Goal: Task Accomplishment & Management: Manage account settings

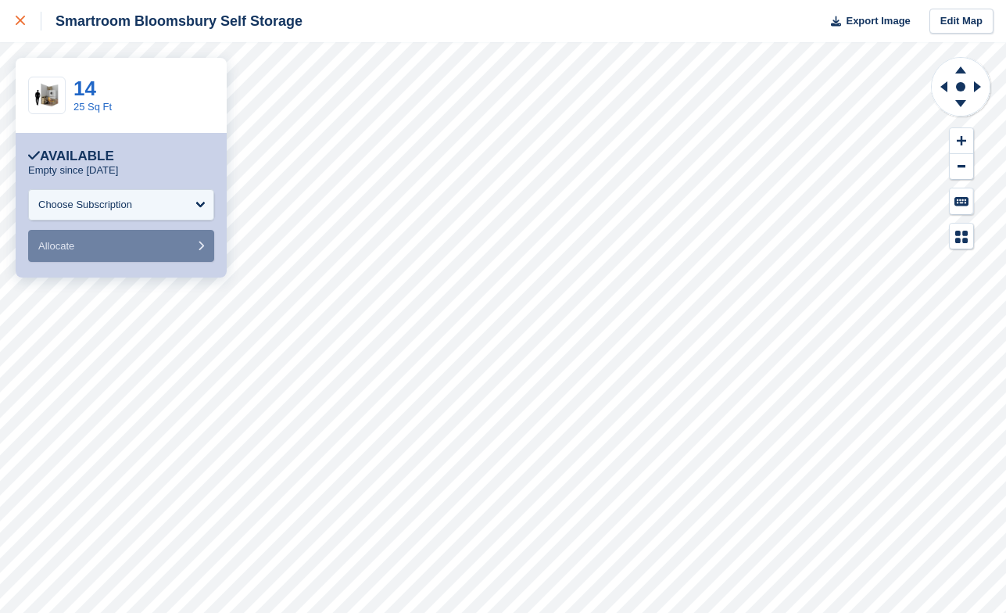
click at [25, 28] on div at bounding box center [29, 21] width 26 height 19
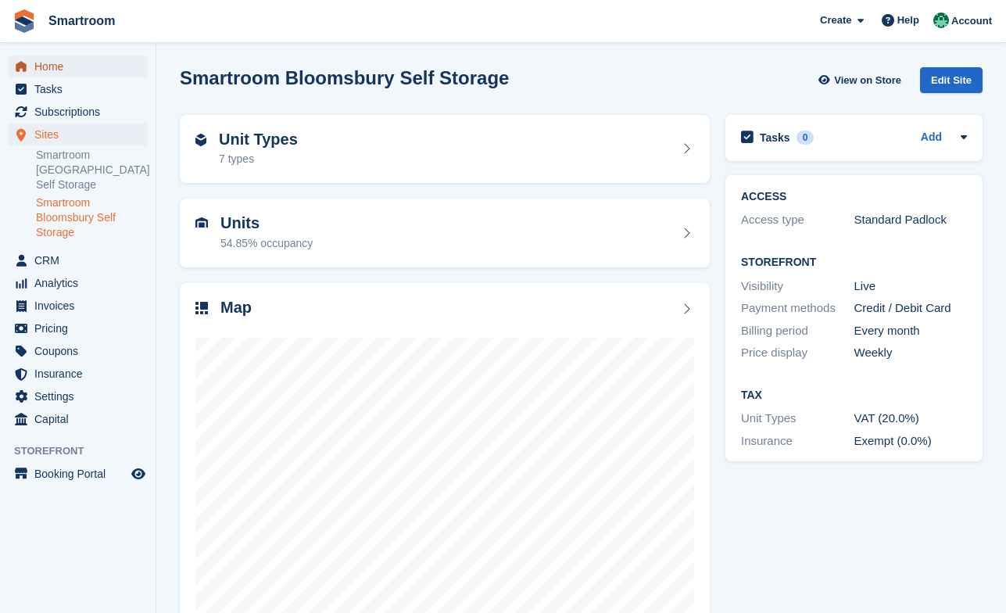
click at [73, 68] on span "Home" at bounding box center [81, 66] width 94 height 22
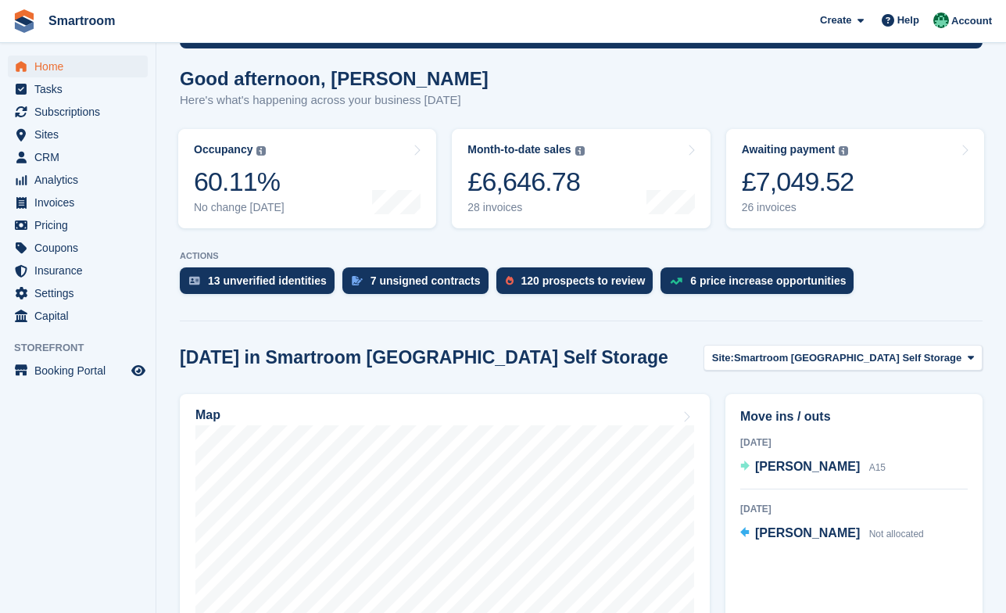
scroll to position [14, 0]
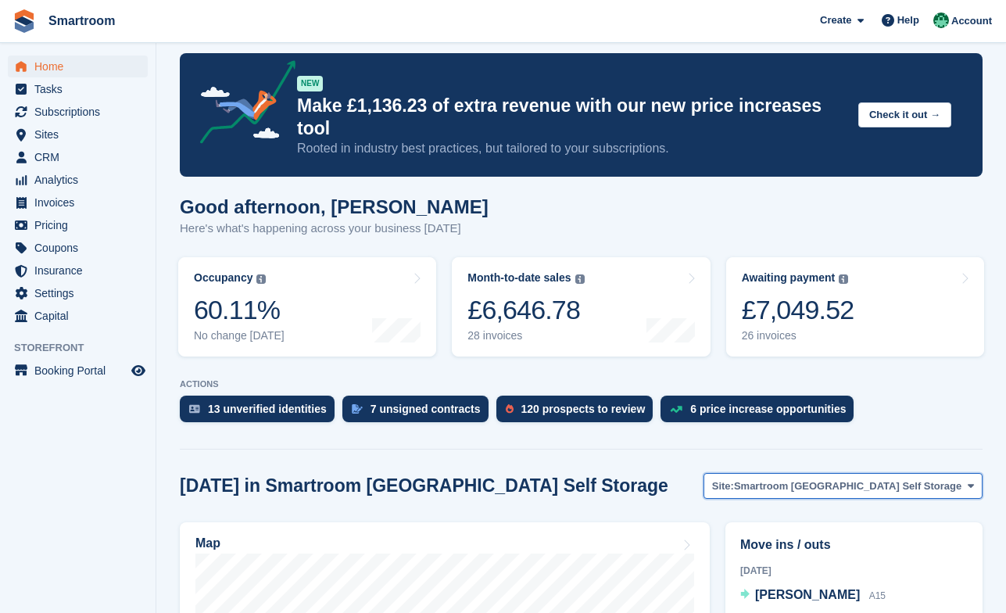
click at [821, 478] on span "Smartroom Stoke Newington Self Storage" at bounding box center [847, 486] width 227 height 16
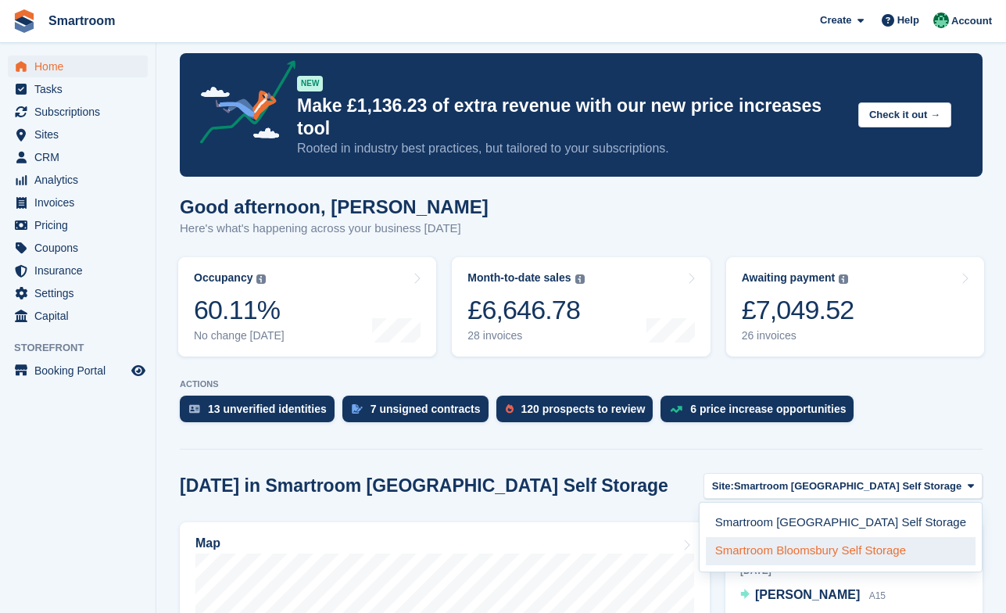
click at [824, 537] on link "Smartroom Bloomsbury Self Storage" at bounding box center [841, 551] width 270 height 28
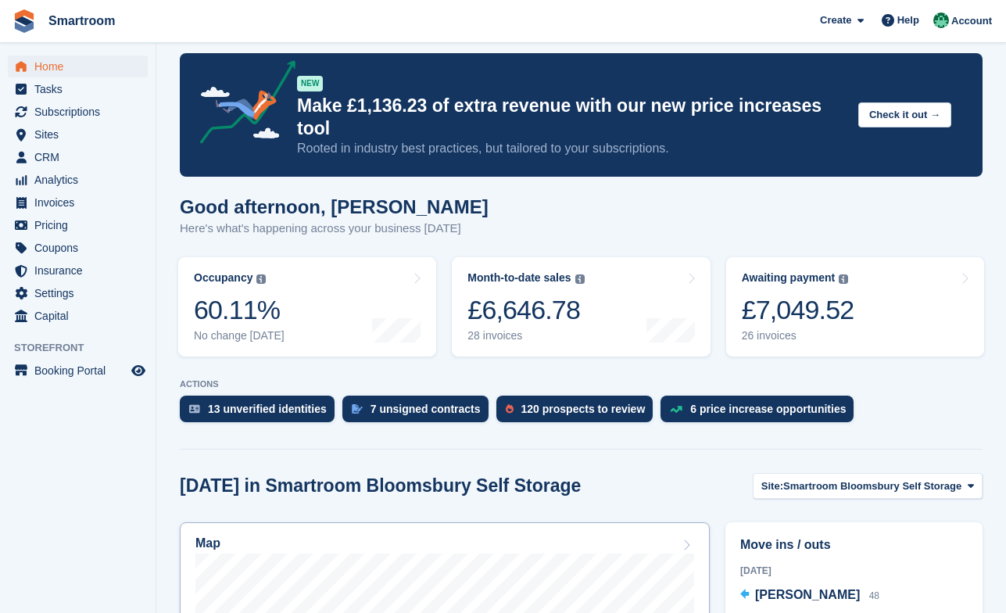
click at [533, 536] on div "Map" at bounding box center [444, 544] width 499 height 17
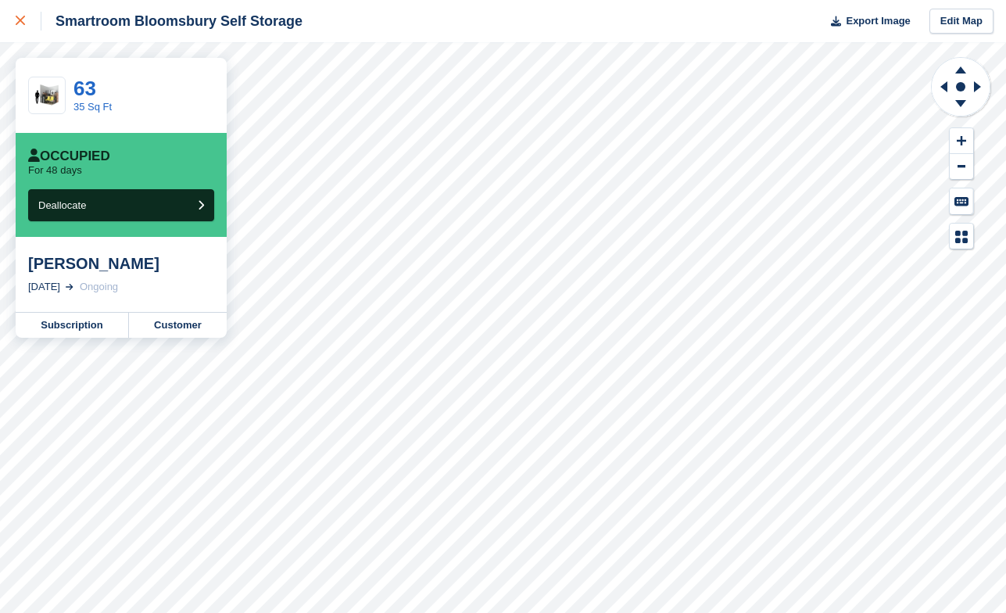
click at [23, 20] on icon at bounding box center [20, 20] width 9 height 9
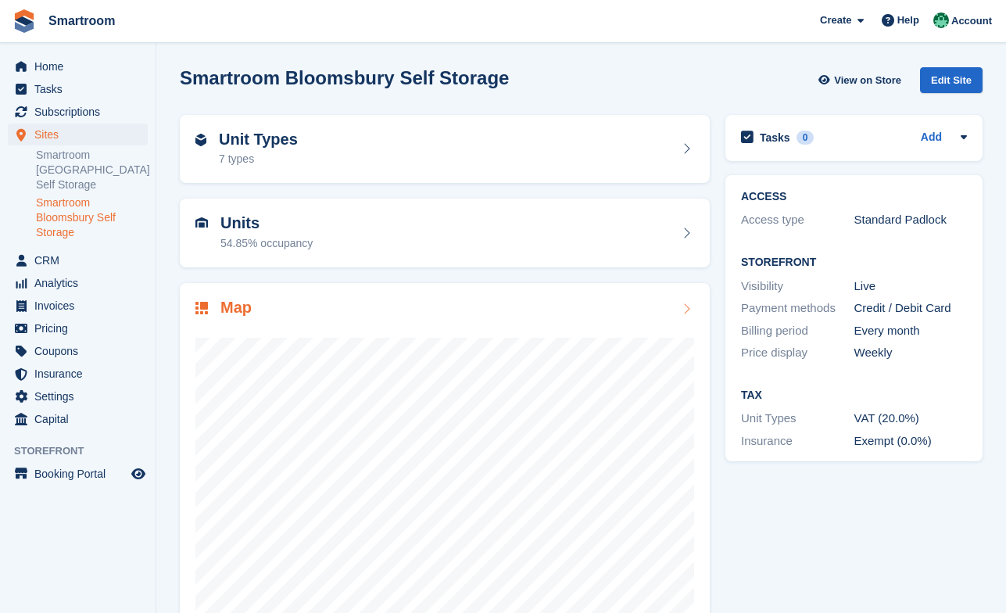
click at [529, 324] on div at bounding box center [444, 475] width 499 height 313
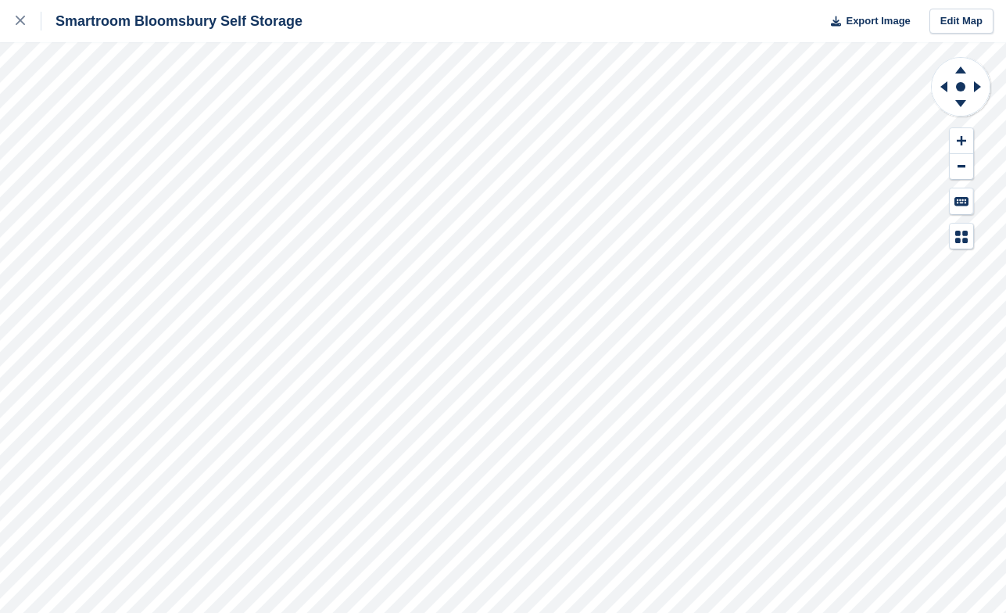
click at [210, 144] on div "Smartroom Bloomsbury Self Storage Export Image Edit Map" at bounding box center [503, 306] width 1006 height 613
click at [30, 29] on div at bounding box center [29, 21] width 26 height 19
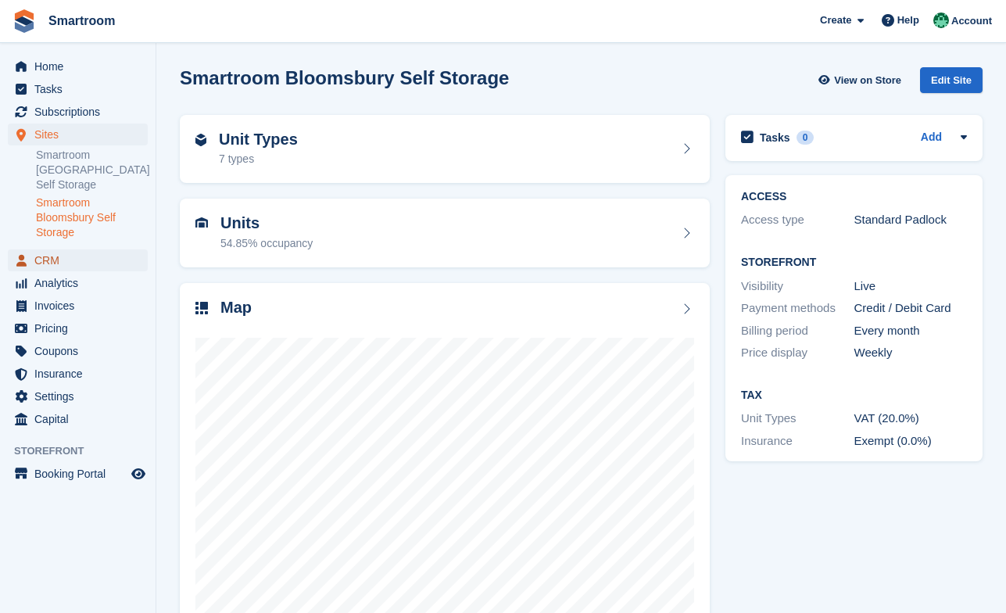
click at [70, 267] on span "CRM" at bounding box center [81, 260] width 94 height 22
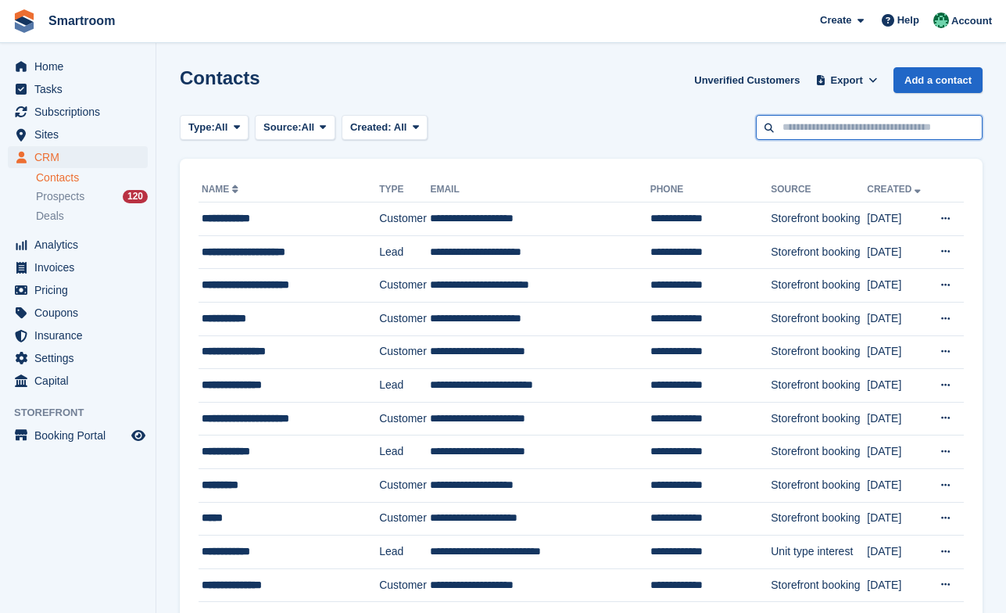
click at [836, 127] on input "text" at bounding box center [869, 128] width 227 height 26
type input "****"
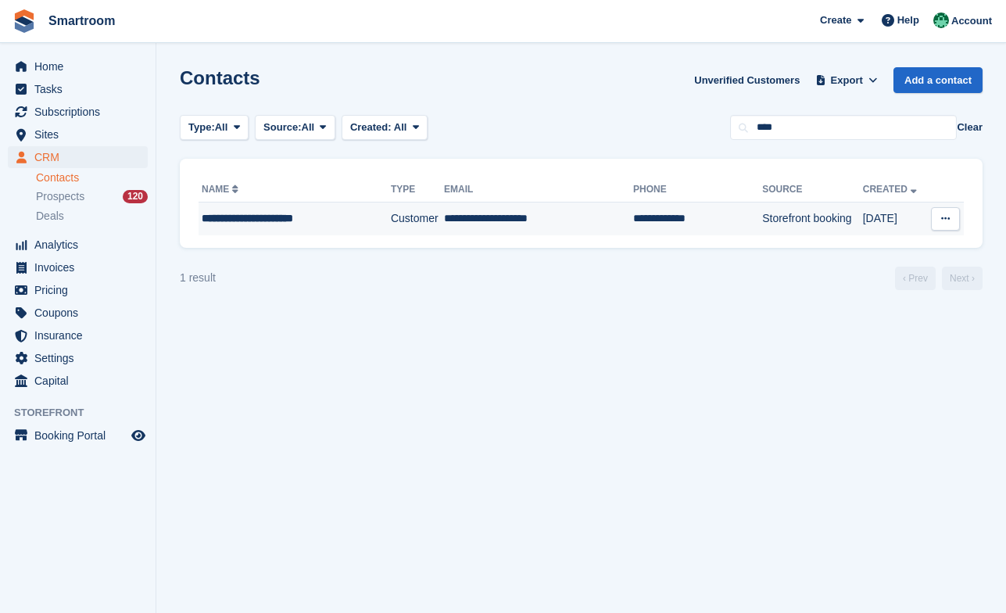
click at [444, 209] on td "**********" at bounding box center [538, 218] width 189 height 33
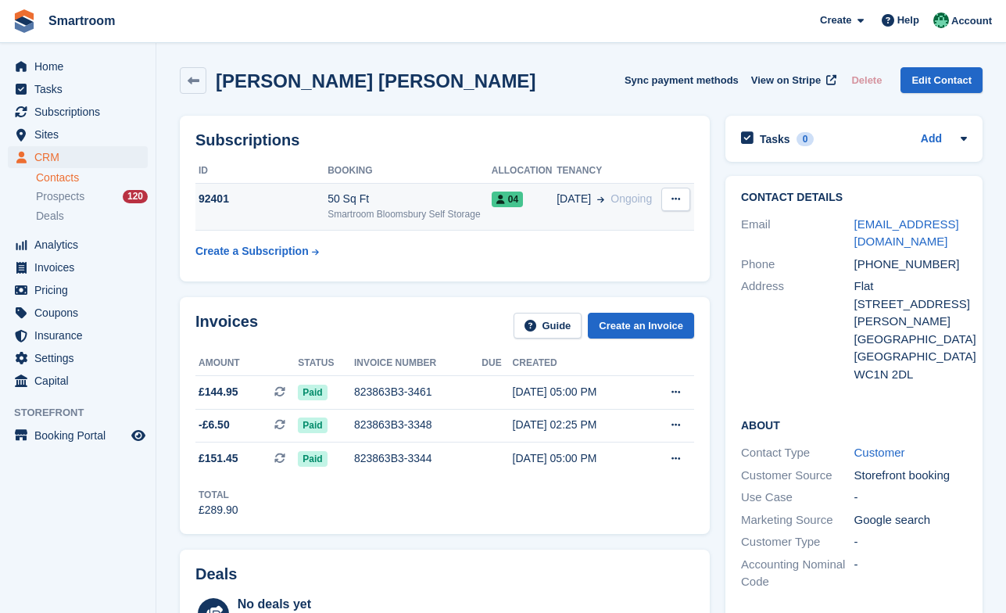
click at [404, 203] on div "50 Sq Ft" at bounding box center [409, 199] width 164 height 16
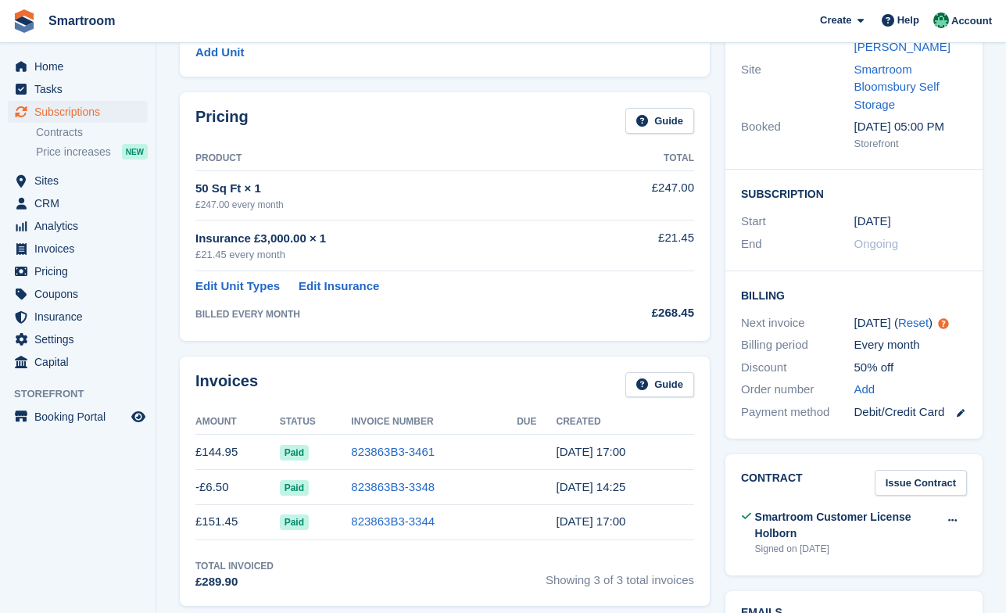
scroll to position [212, 0]
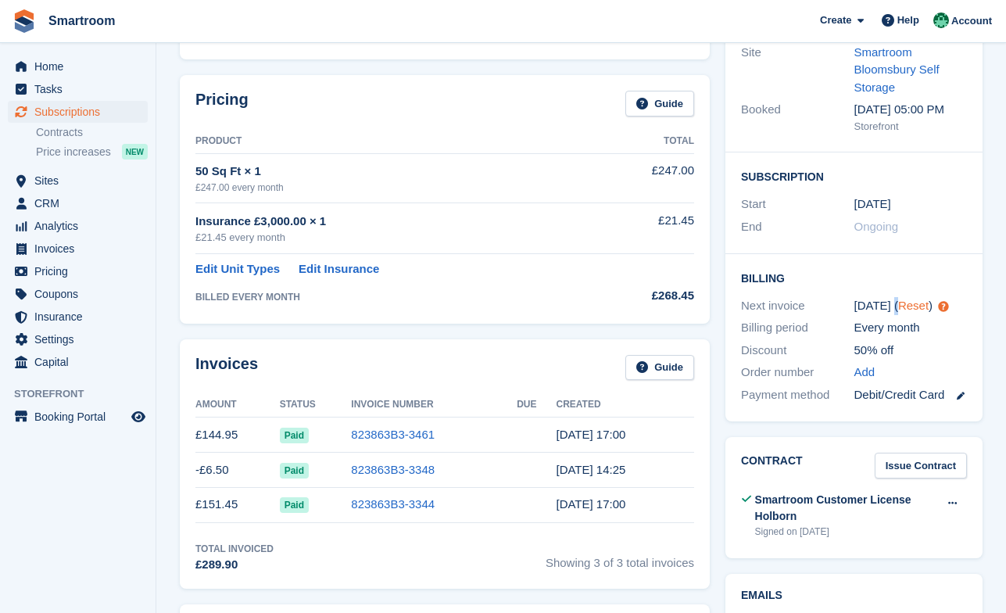
drag, startPoint x: 856, startPoint y: 304, endPoint x: 901, endPoint y: 311, distance: 45.9
click at [901, 311] on div "24 Aug ( Reset )" at bounding box center [910, 306] width 113 height 18
click at [867, 320] on div "Every month" at bounding box center [910, 328] width 113 height 18
drag, startPoint x: 859, startPoint y: 306, endPoint x: 889, endPoint y: 307, distance: 30.5
click at [889, 307] on div "24 Aug ( Reset )" at bounding box center [910, 306] width 113 height 18
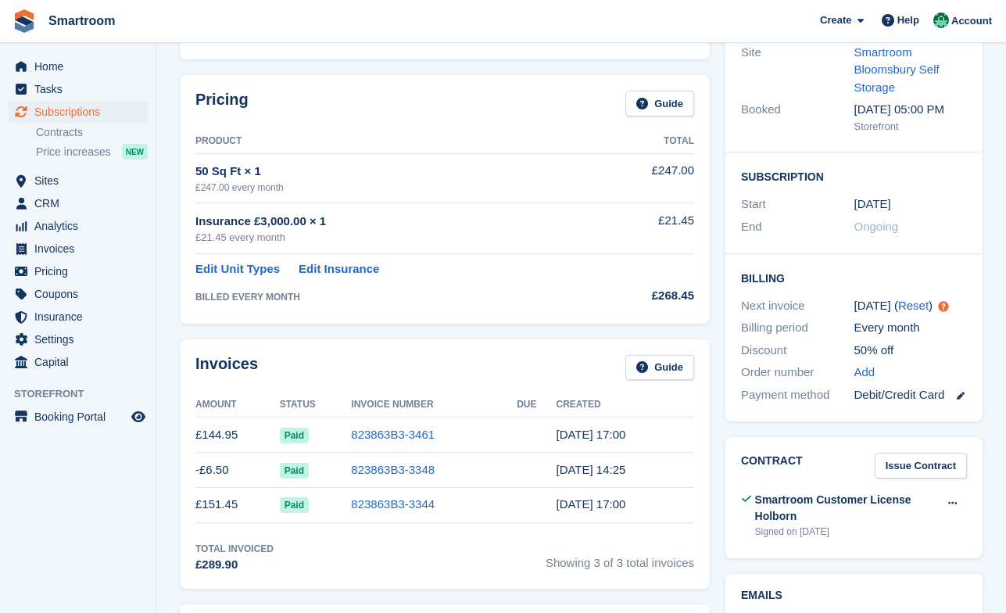
click at [862, 317] on div "Billing period Every month" at bounding box center [854, 328] width 226 height 23
drag, startPoint x: 853, startPoint y: 308, endPoint x: 889, endPoint y: 308, distance: 36.0
click at [889, 308] on div "Next invoice 24 Aug ( Reset )" at bounding box center [854, 306] width 226 height 23
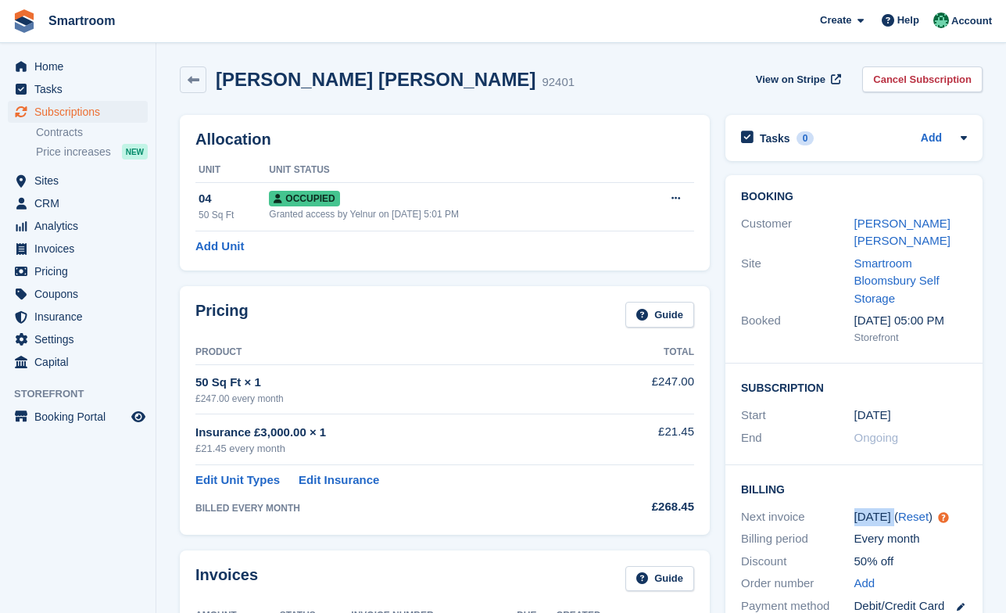
scroll to position [0, 0]
click at [936, 78] on link "Cancel Subscription" at bounding box center [922, 80] width 120 height 26
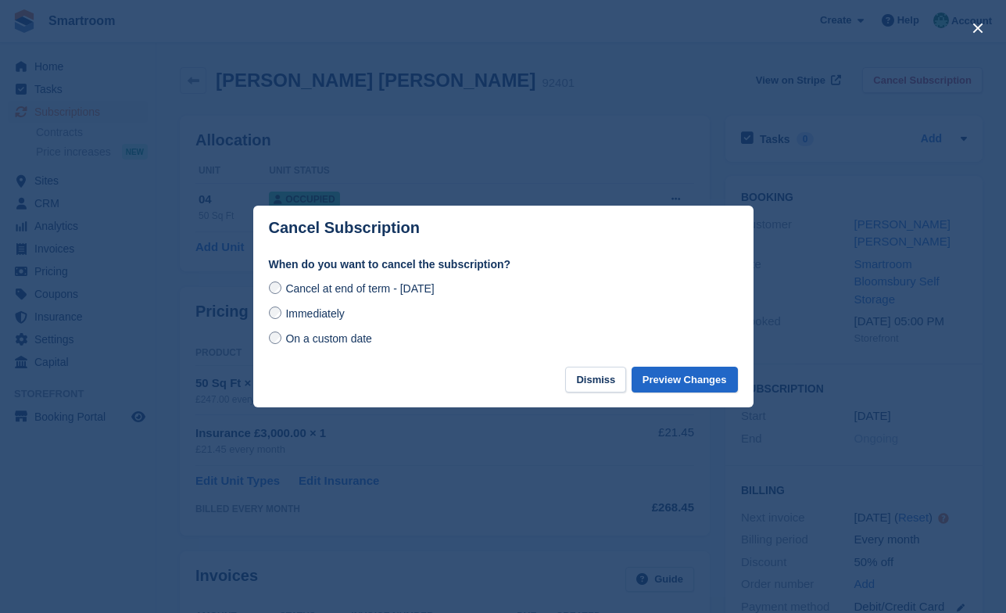
click at [332, 342] on span "On a custom date" at bounding box center [328, 338] width 87 height 13
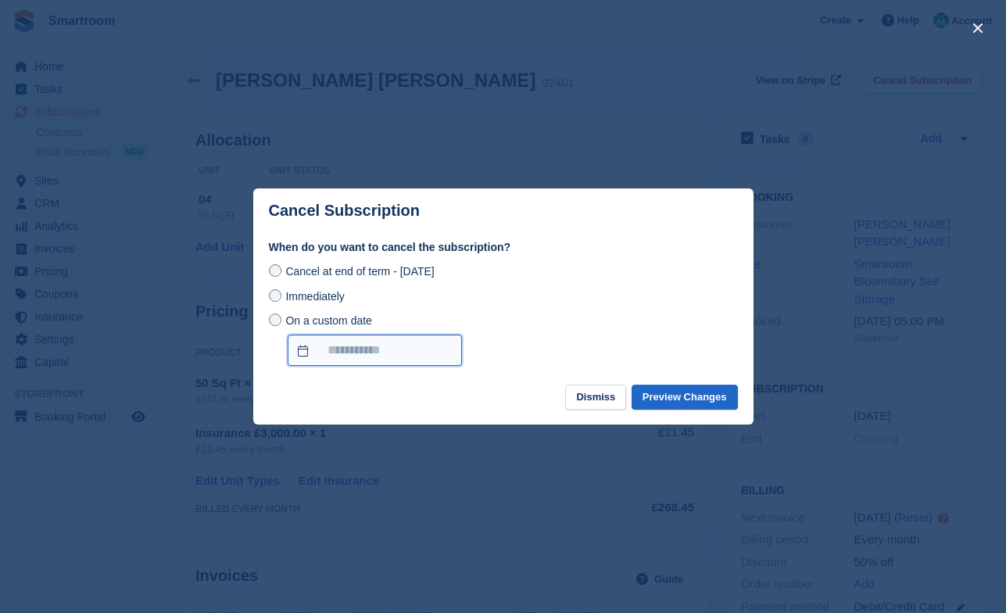
click at [354, 342] on input "On a custom date" at bounding box center [375, 350] width 174 height 31
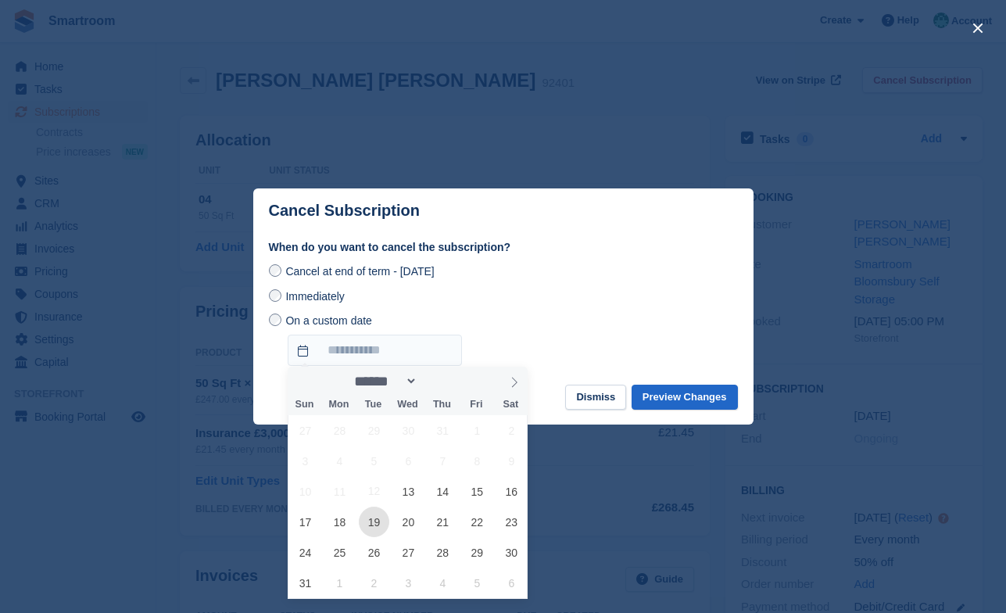
click at [372, 528] on span "19" at bounding box center [374, 521] width 30 height 30
type input "**********"
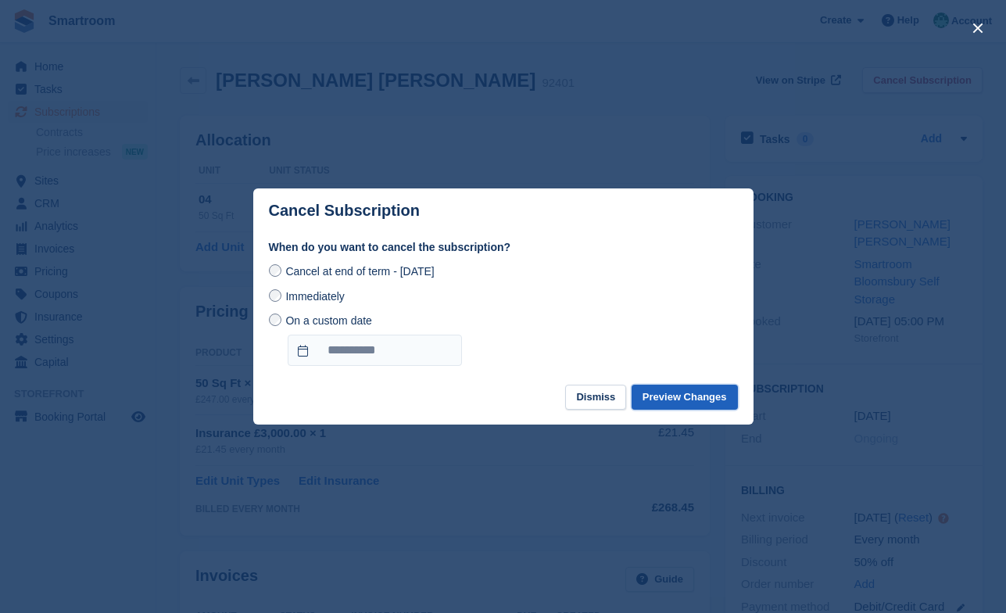
click at [671, 398] on button "Preview Changes" at bounding box center [685, 398] width 106 height 26
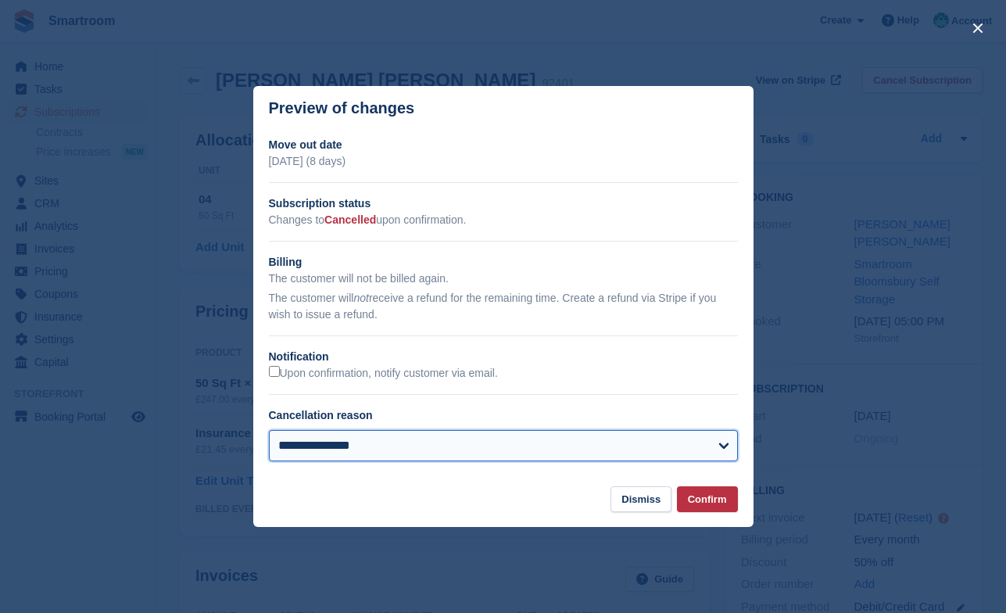
click at [269, 430] on select "**********" at bounding box center [503, 445] width 469 height 31
click option "**********" at bounding box center [0, 0] width 0 height 0
select select "**********"
click option "**********" at bounding box center [0, 0] width 0 height 0
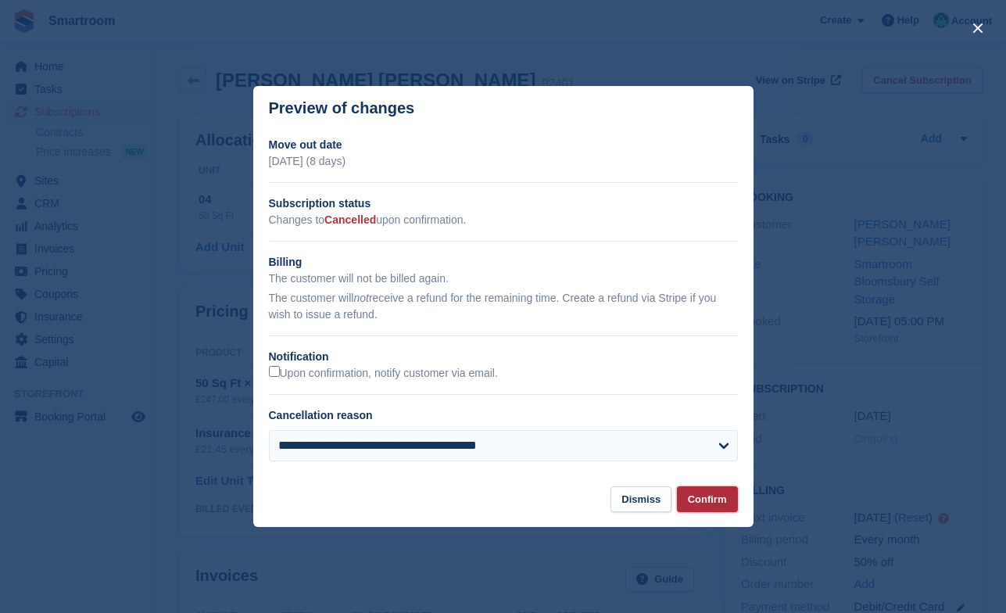
click at [702, 505] on button "Confirm" at bounding box center [707, 499] width 61 height 26
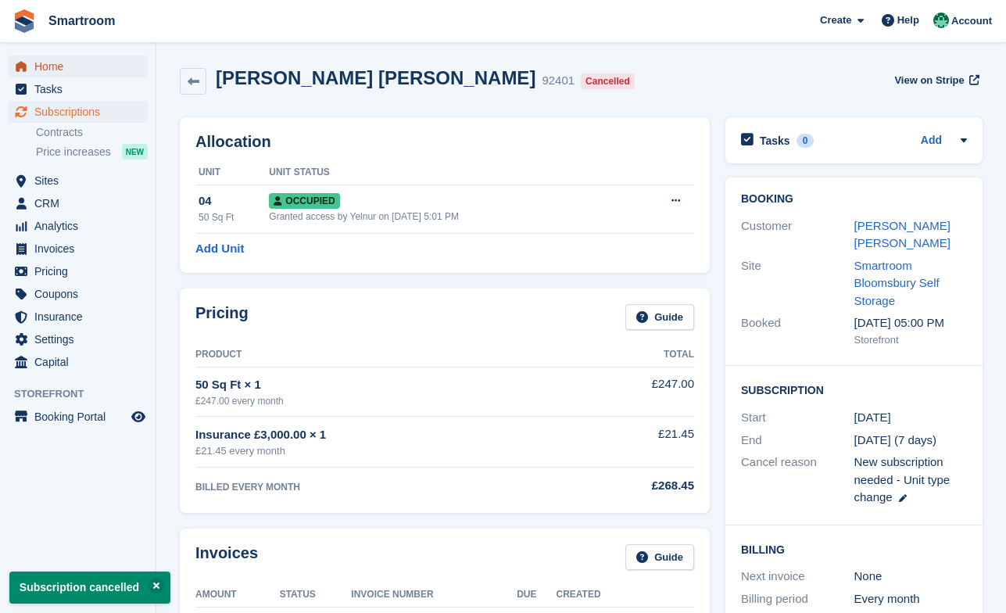
click at [60, 65] on span "Home" at bounding box center [81, 66] width 94 height 22
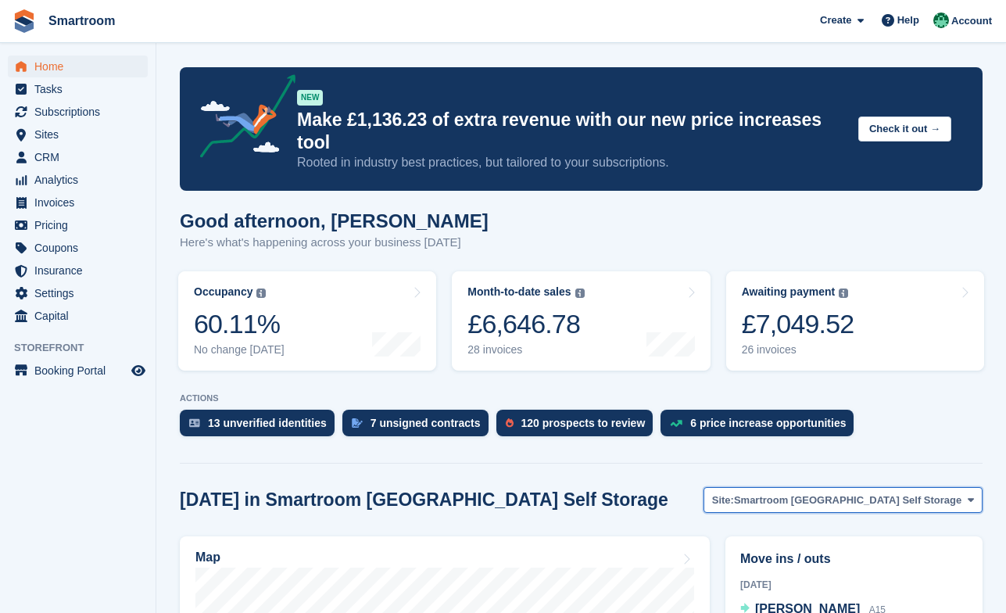
click at [783, 492] on span "Smartroom [GEOGRAPHIC_DATA] Self Storage" at bounding box center [847, 500] width 227 height 16
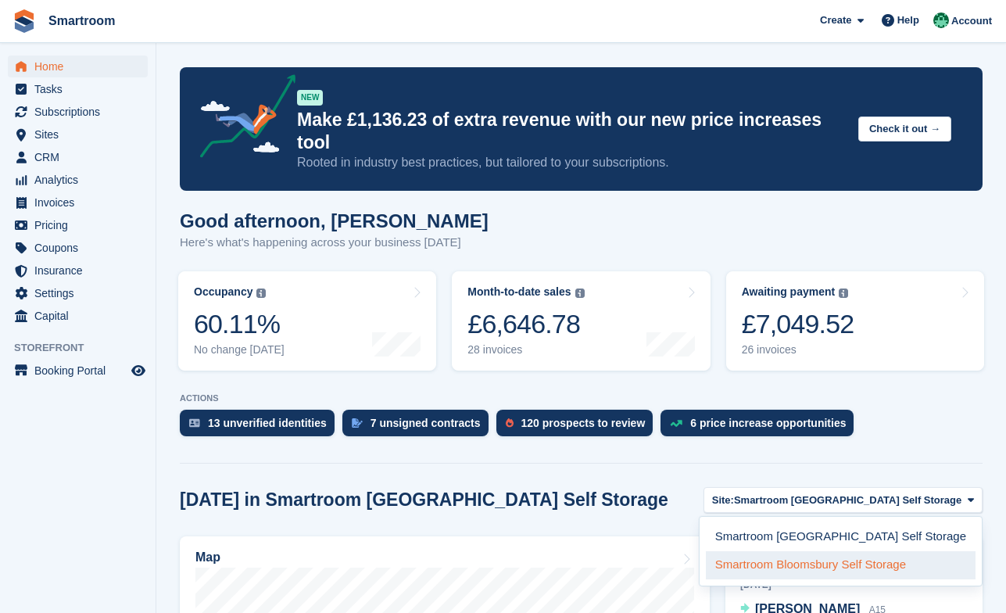
click at [778, 551] on link "Smartroom Bloomsbury Self Storage" at bounding box center [841, 565] width 270 height 28
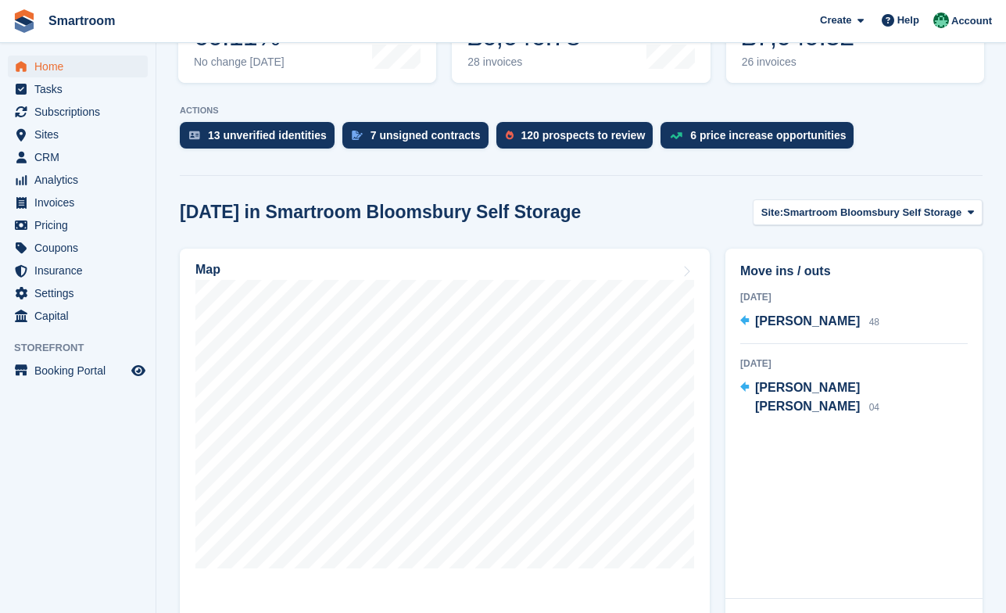
scroll to position [304, 0]
